Goal: Navigation & Orientation: Go to known website

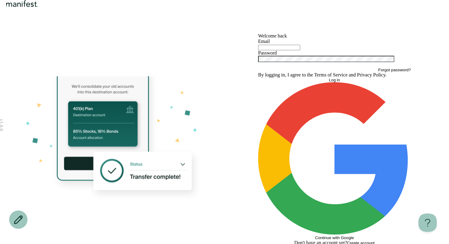
click at [234, 73] on div "Welcome back Email Password Forgot password? By logging in, I agree to the Term…" at bounding box center [334, 139] width 220 height 213
click at [55, 21] on header at bounding box center [224, 16] width 449 height 33
click at [40, 7] on img "Logo" at bounding box center [22, 3] width 35 height 7
